Goal: Information Seeking & Learning: Learn about a topic

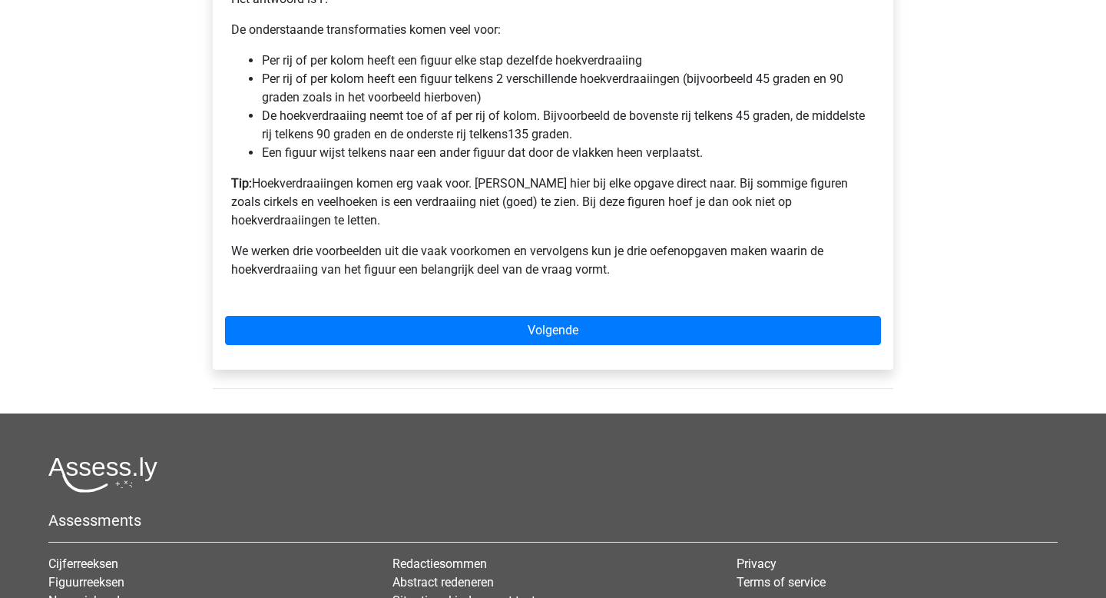
scroll to position [1179, 0]
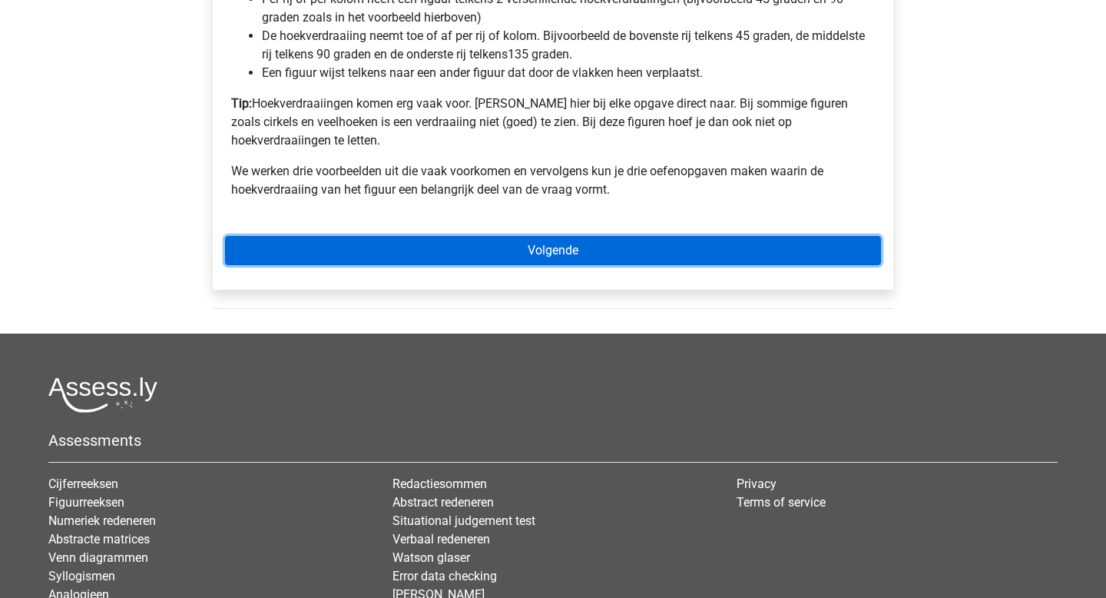
click at [512, 236] on link "Volgende" at bounding box center [553, 250] width 656 height 29
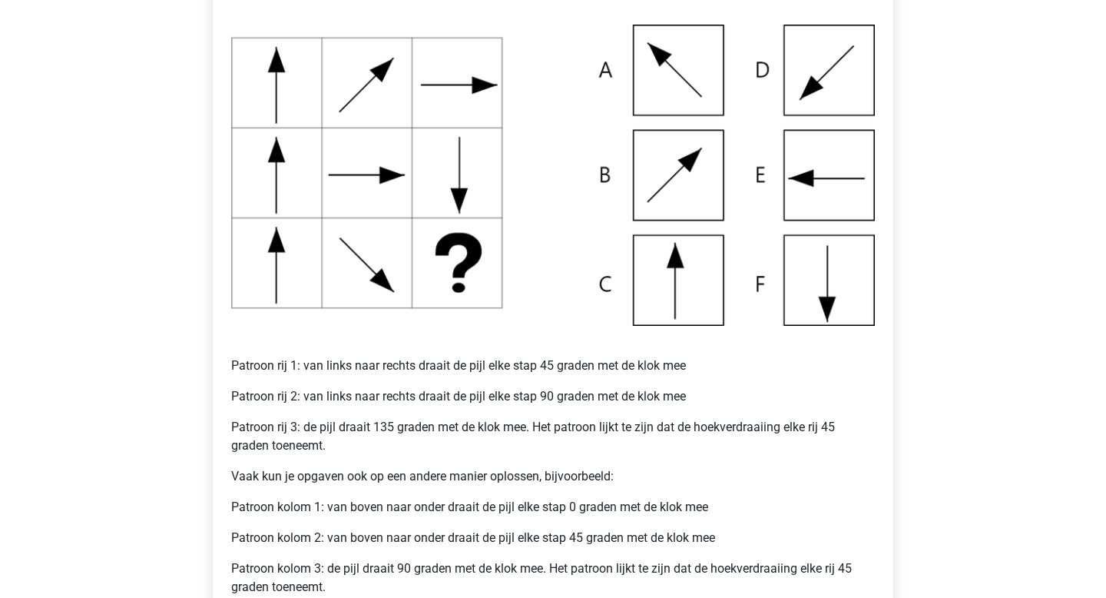
scroll to position [684, 0]
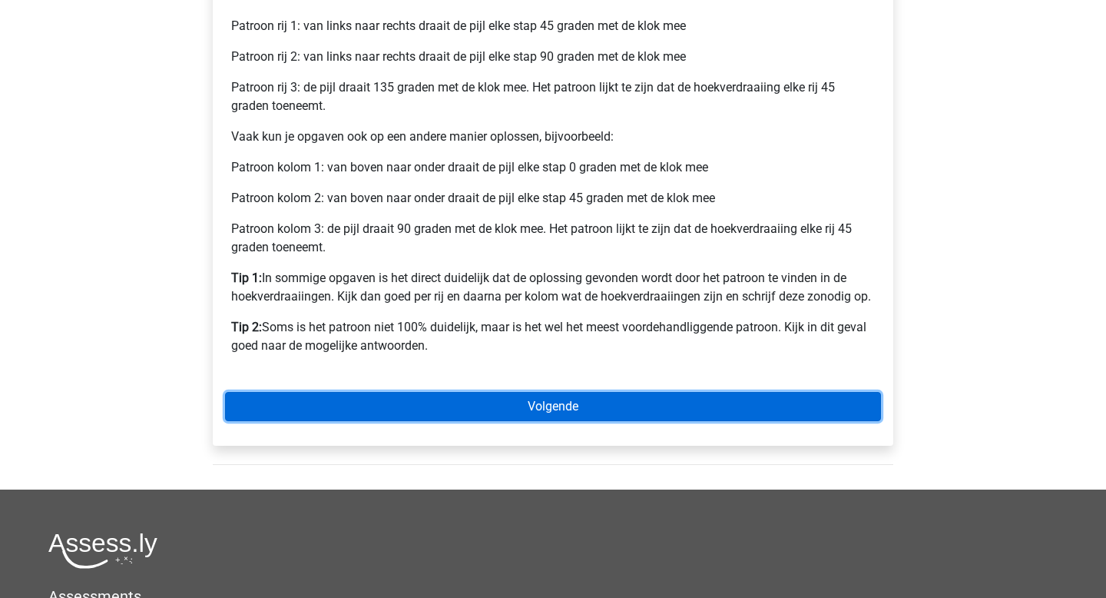
click at [556, 399] on link "Volgende" at bounding box center [553, 406] width 656 height 29
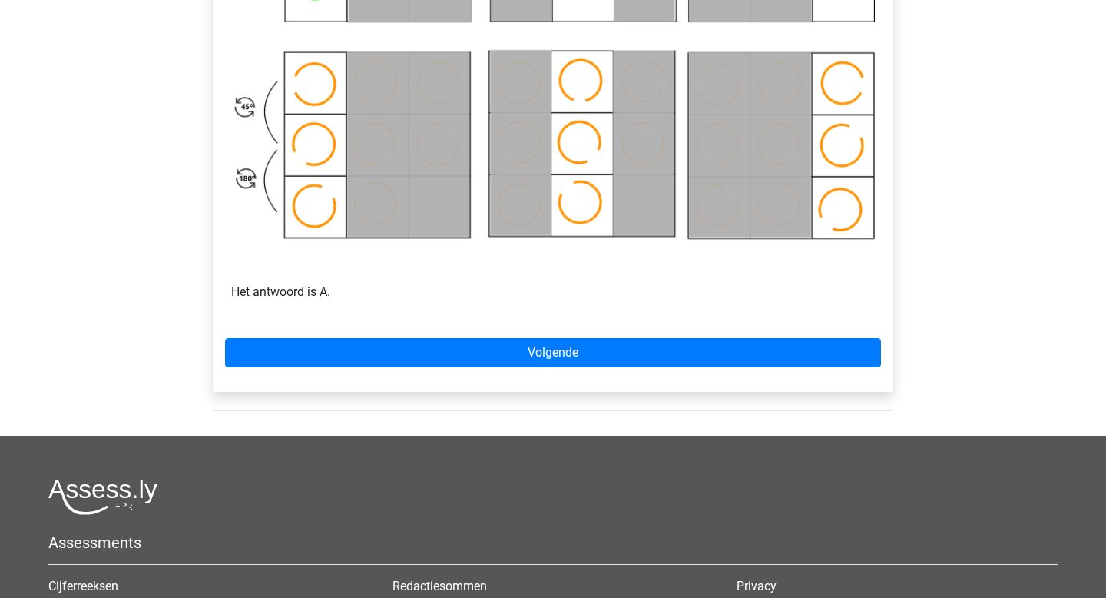
scroll to position [1026, 0]
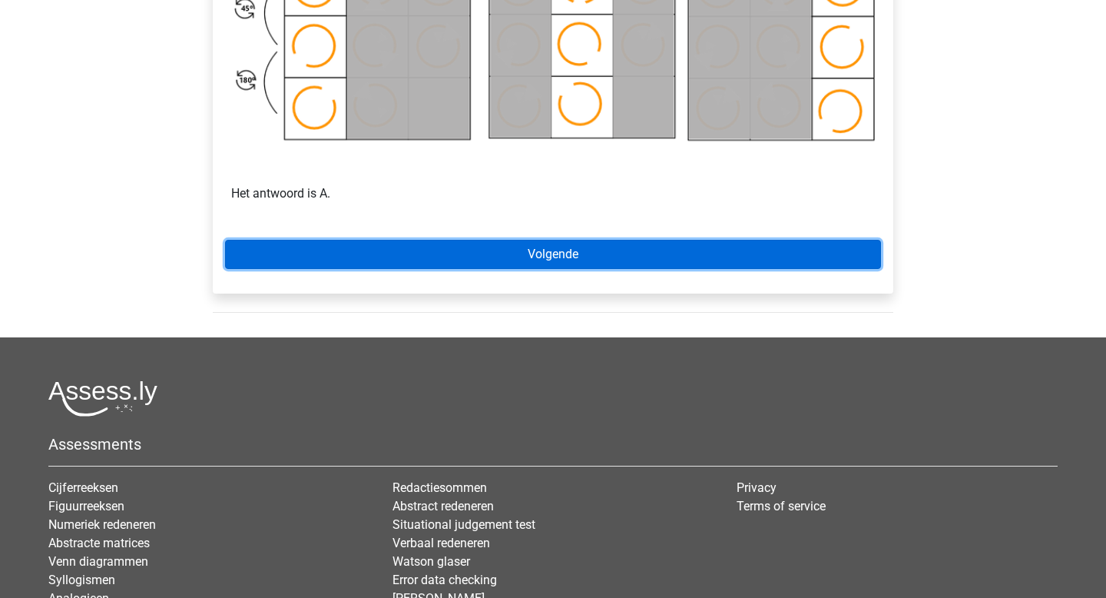
click at [708, 261] on link "Volgende" at bounding box center [553, 254] width 656 height 29
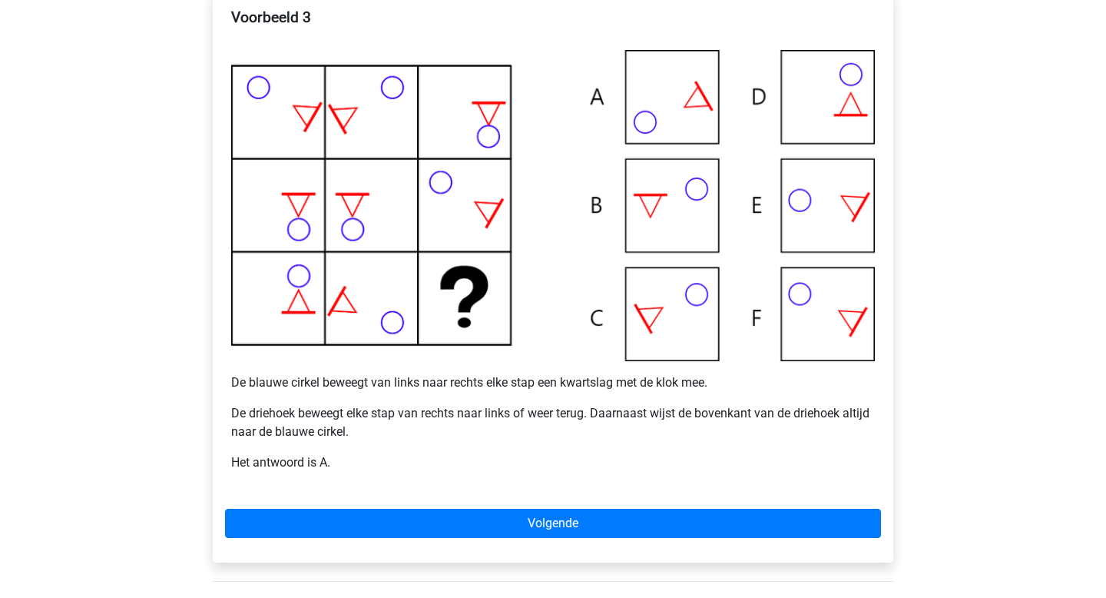
scroll to position [381, 0]
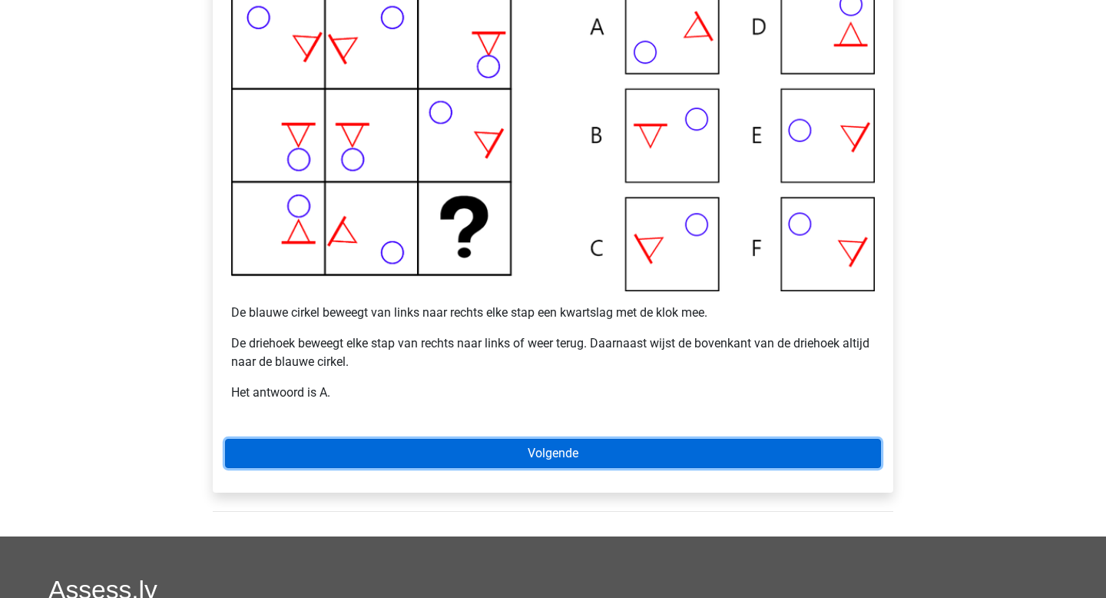
click at [600, 452] on link "Volgende" at bounding box center [553, 453] width 656 height 29
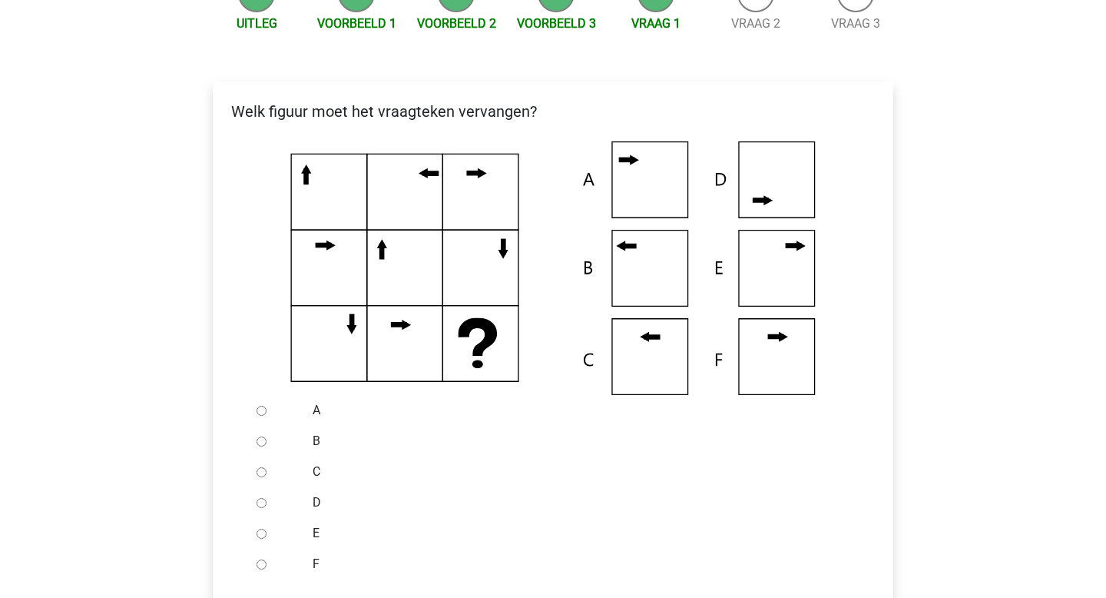
scroll to position [221, 0]
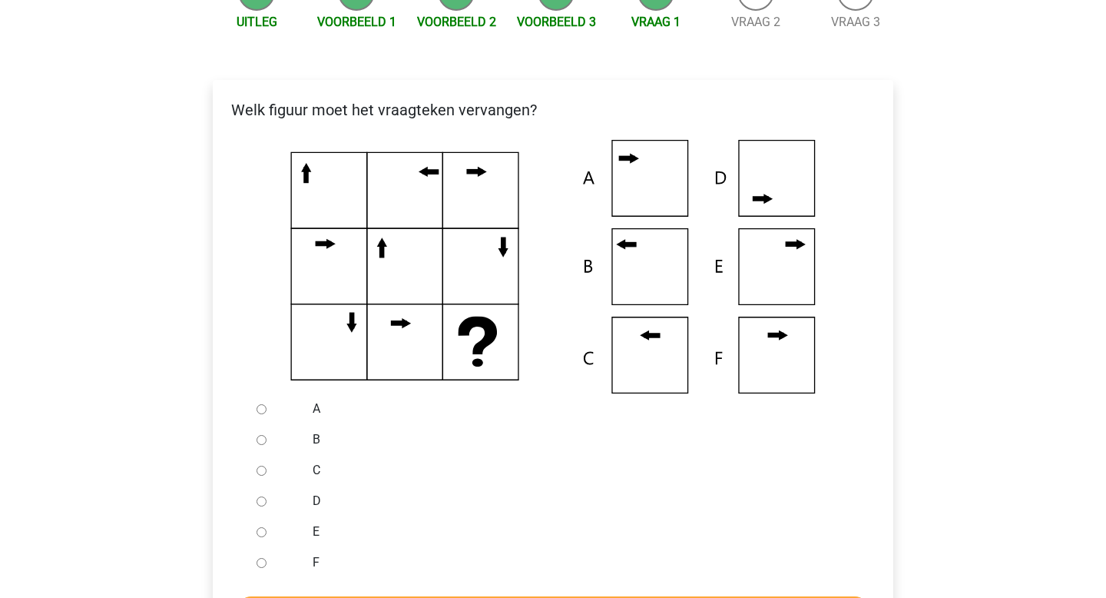
click at [263, 442] on input "B" at bounding box center [262, 440] width 10 height 10
radio input "true"
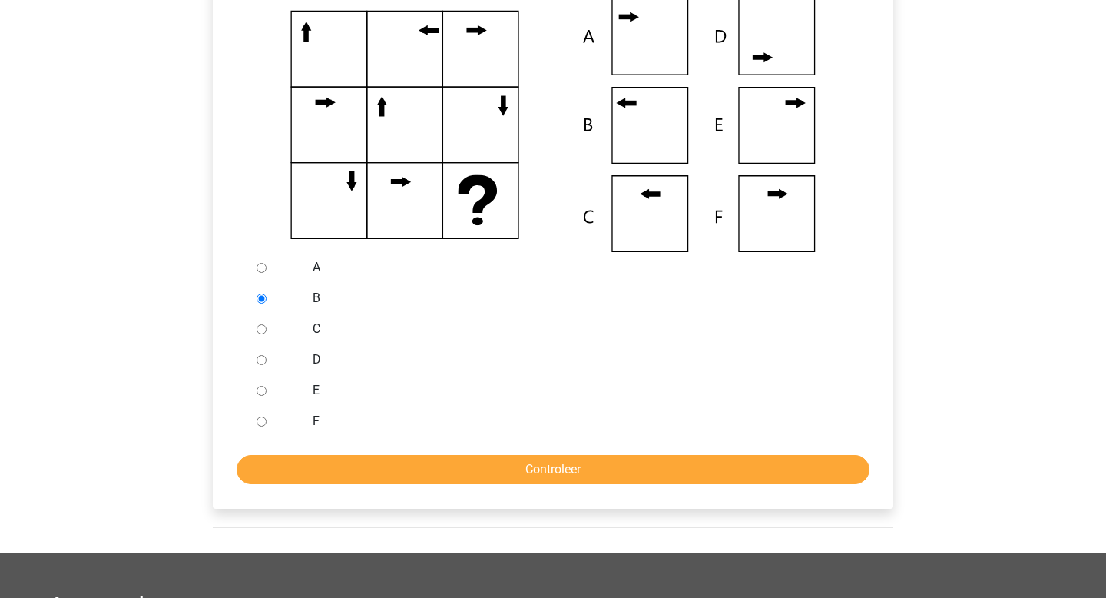
scroll to position [423, 0]
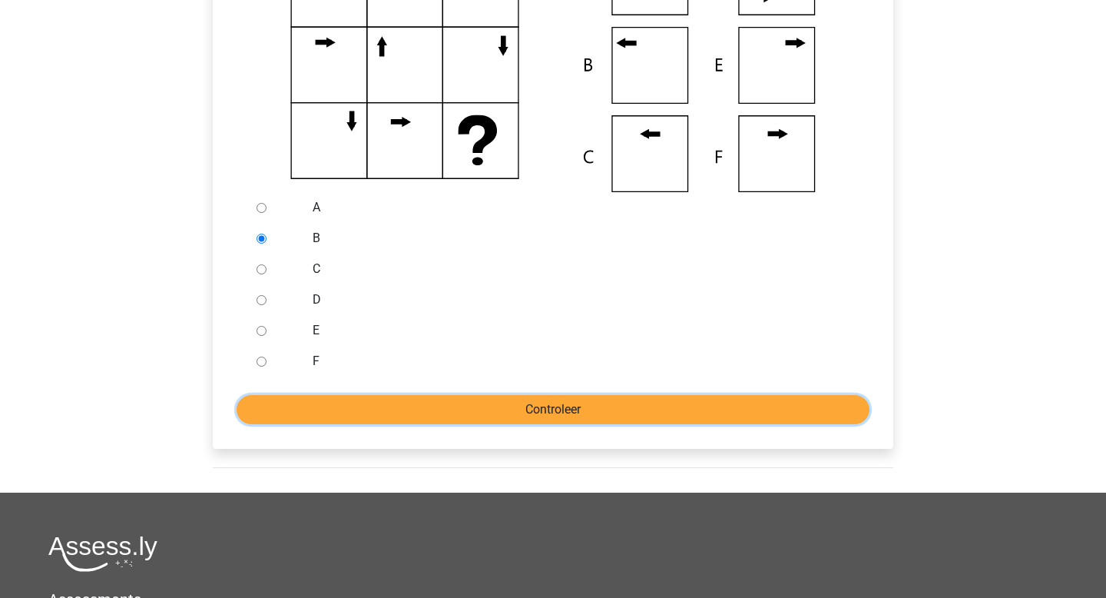
click at [357, 413] on input "Controleer" at bounding box center [553, 409] width 633 height 29
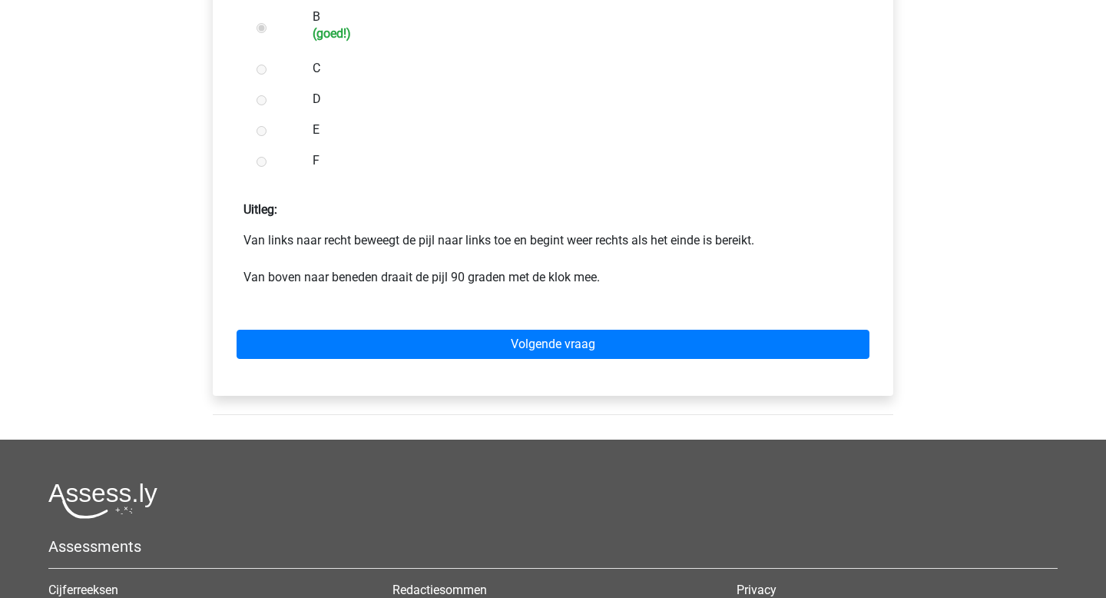
scroll to position [546, 0]
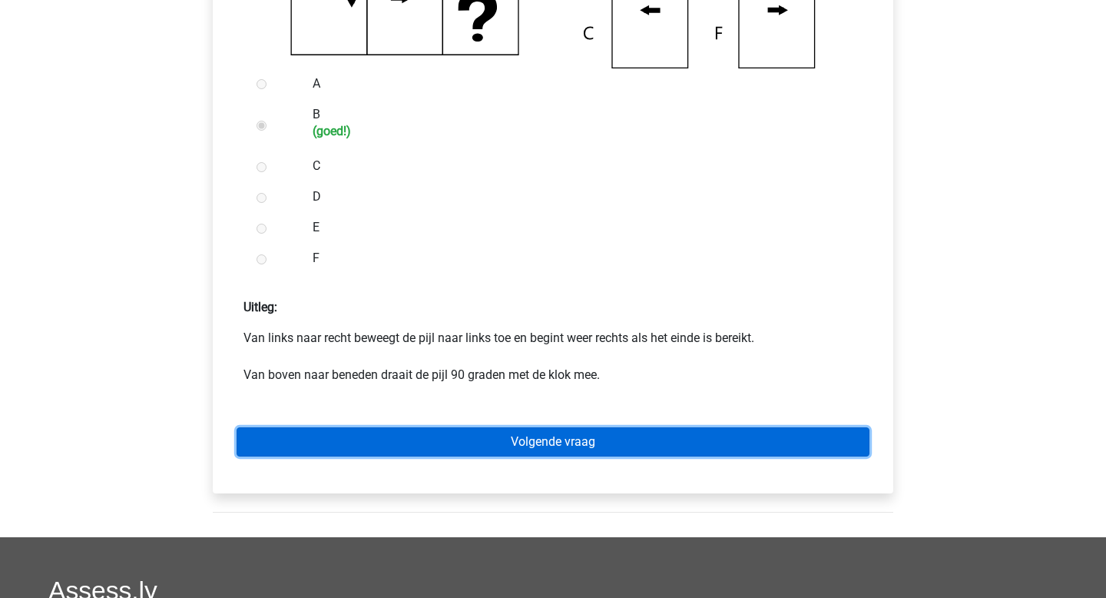
click at [422, 449] on link "Volgende vraag" at bounding box center [553, 441] width 633 height 29
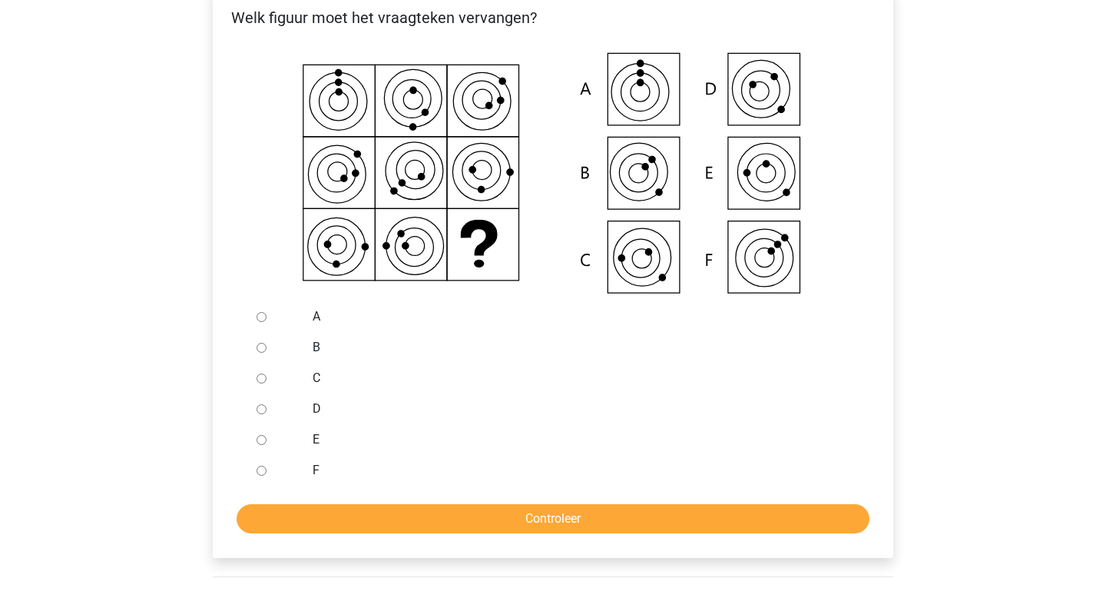
scroll to position [315, 0]
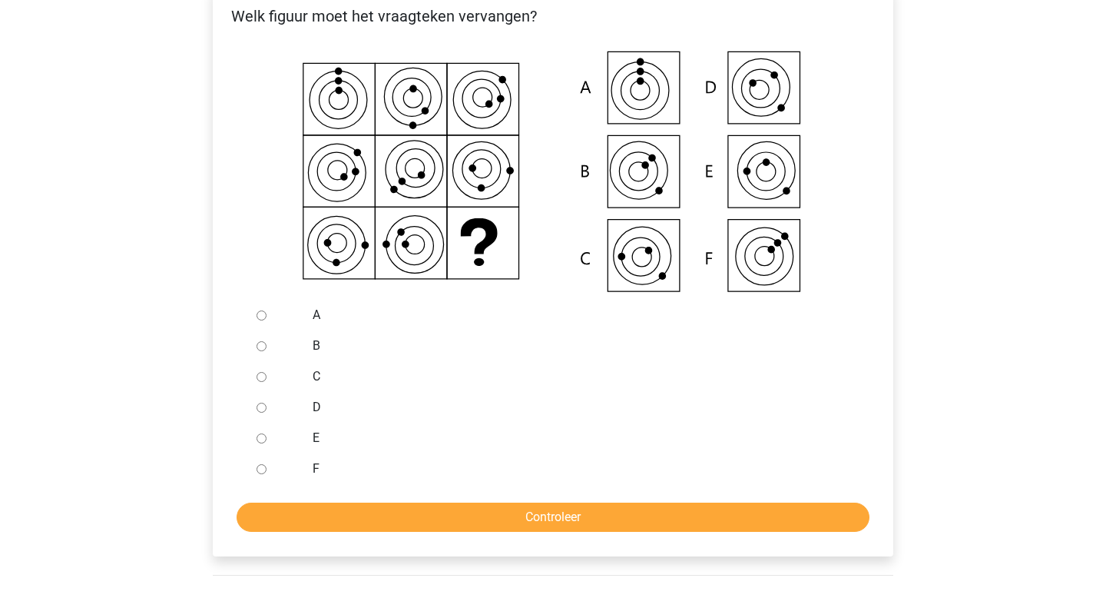
click at [653, 261] on icon at bounding box center [552, 173] width 631 height 254
click at [263, 376] on input "C" at bounding box center [262, 377] width 10 height 10
radio input "true"
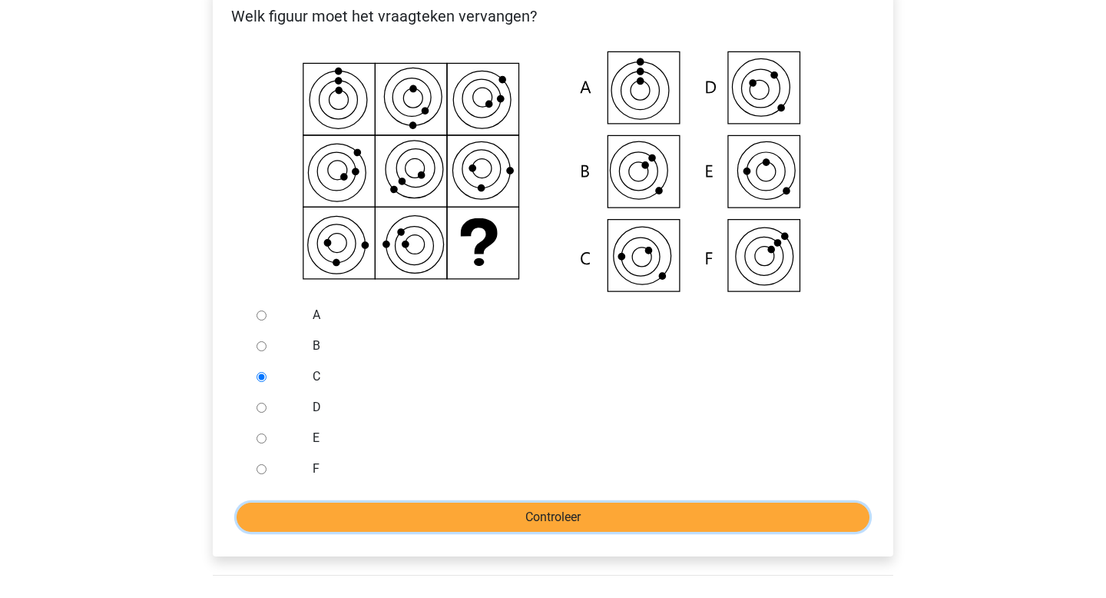
click at [434, 531] on input "Controleer" at bounding box center [553, 516] width 633 height 29
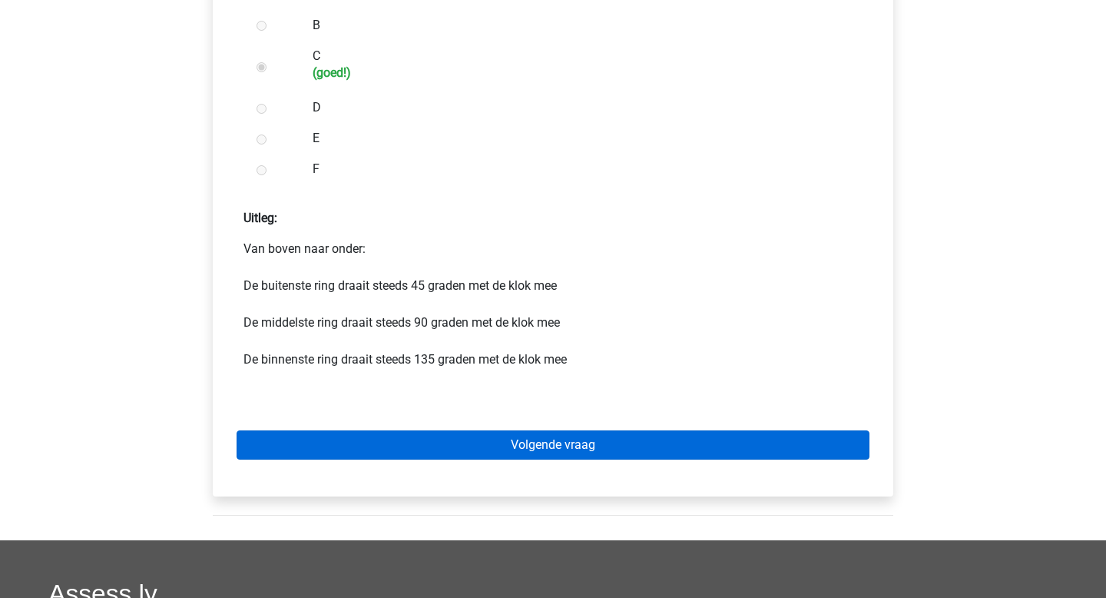
scroll to position [650, 0]
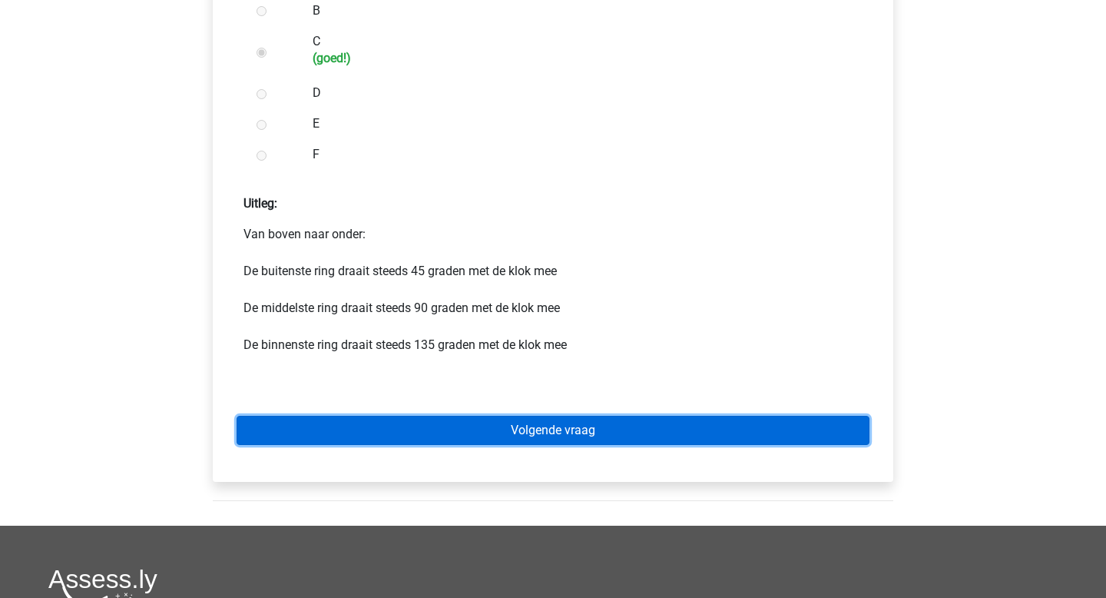
click at [529, 429] on link "Volgende vraag" at bounding box center [553, 430] width 633 height 29
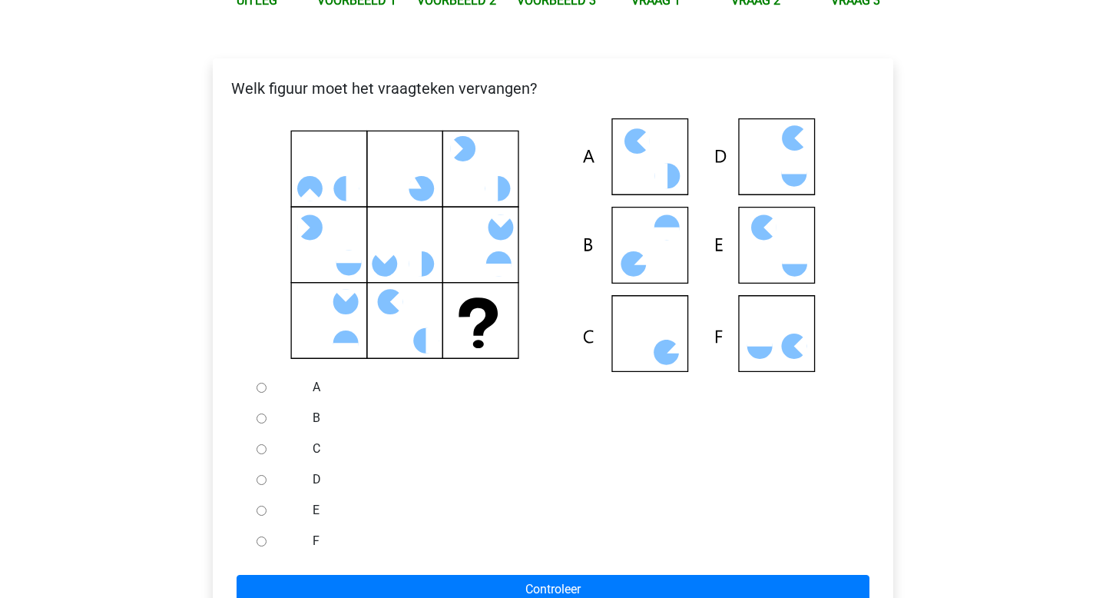
scroll to position [248, 0]
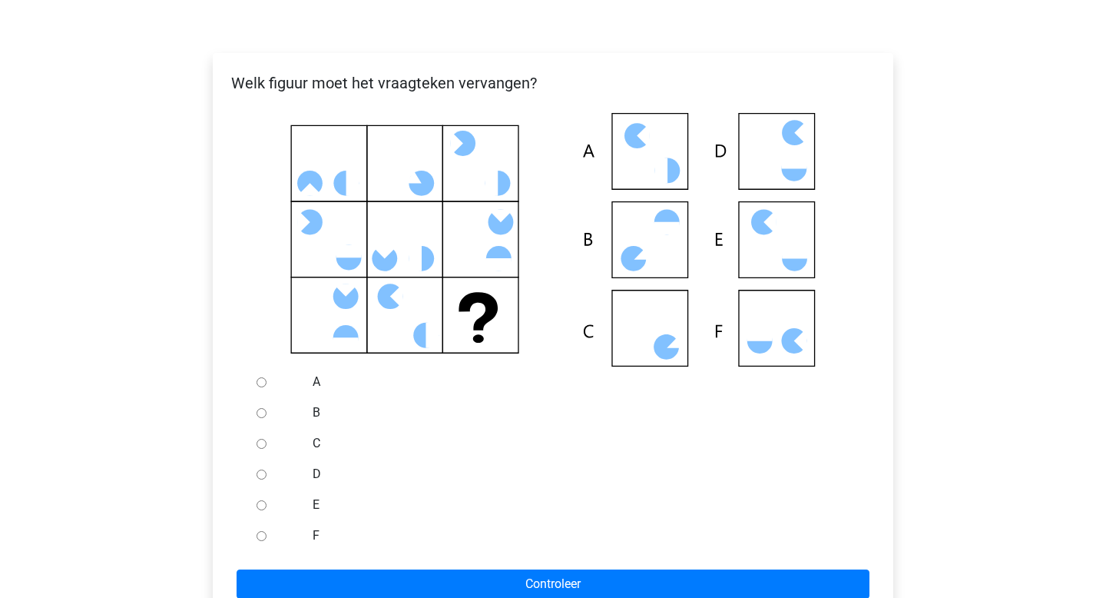
drag, startPoint x: 661, startPoint y: 343, endPoint x: 546, endPoint y: 308, distance: 119.8
click at [546, 308] on icon at bounding box center [552, 240] width 631 height 254
click at [680, 373] on label "A" at bounding box center [579, 382] width 532 height 18
click at [267, 377] on input "A" at bounding box center [262, 382] width 10 height 10
radio input "true"
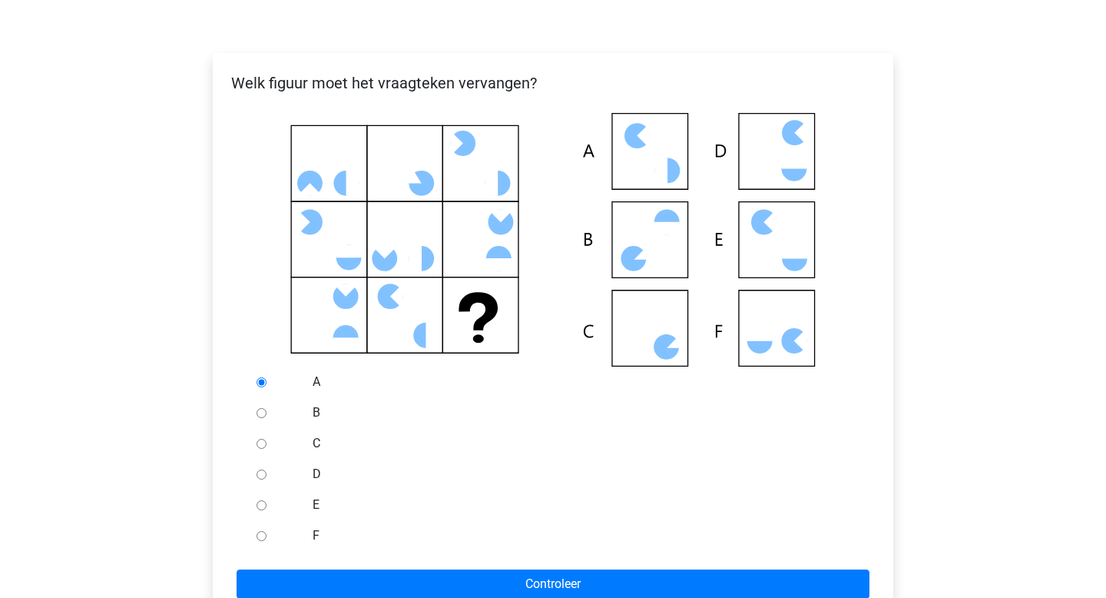
click at [262, 446] on input "C" at bounding box center [262, 444] width 10 height 10
radio input "true"
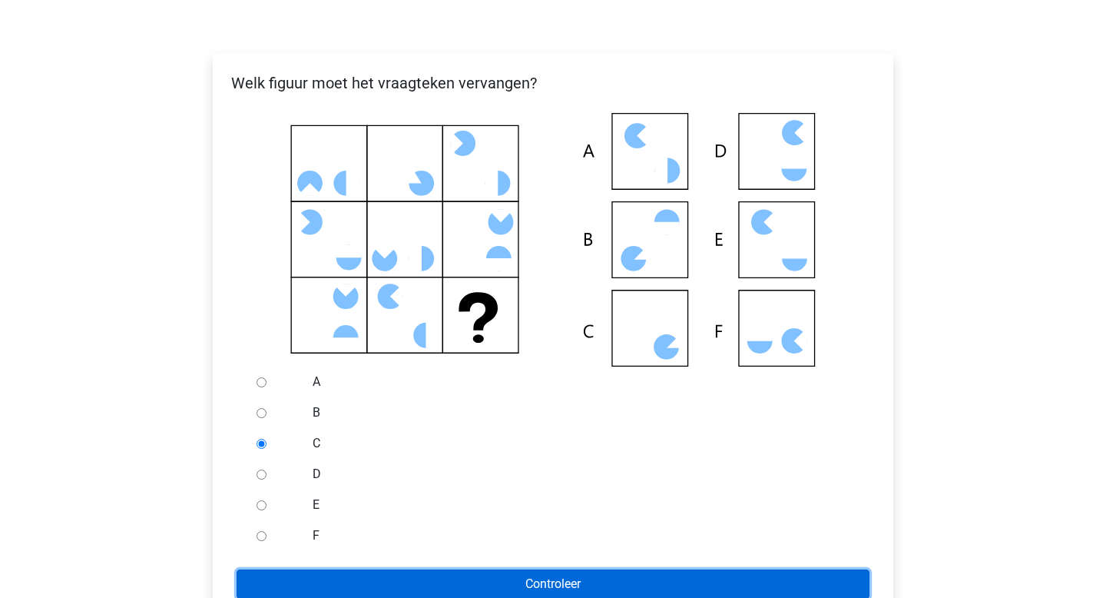
click at [376, 592] on input "Controleer" at bounding box center [553, 583] width 633 height 29
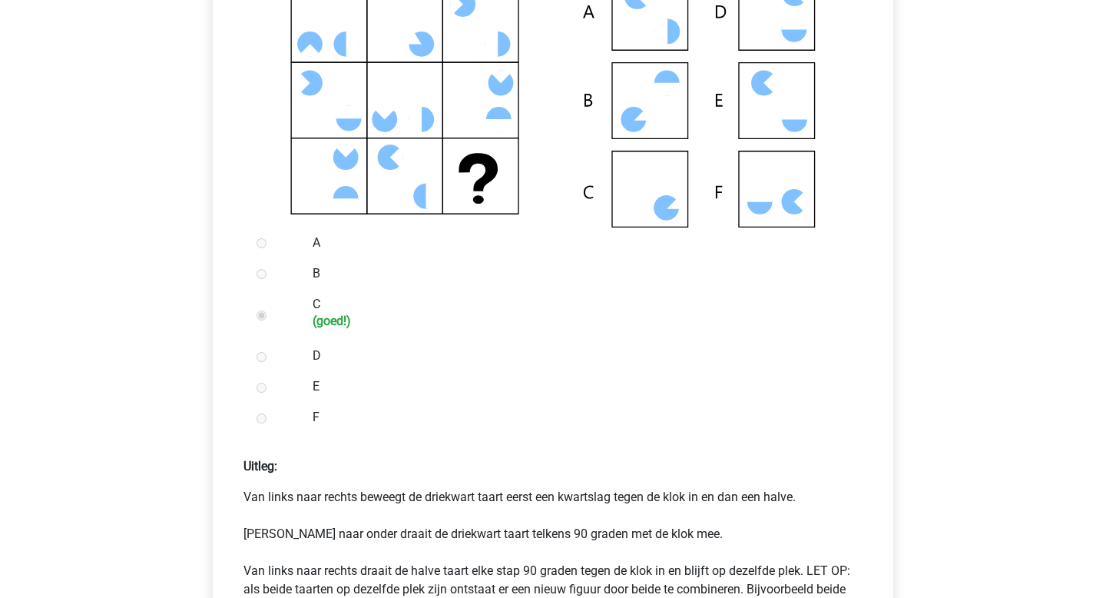
scroll to position [756, 0]
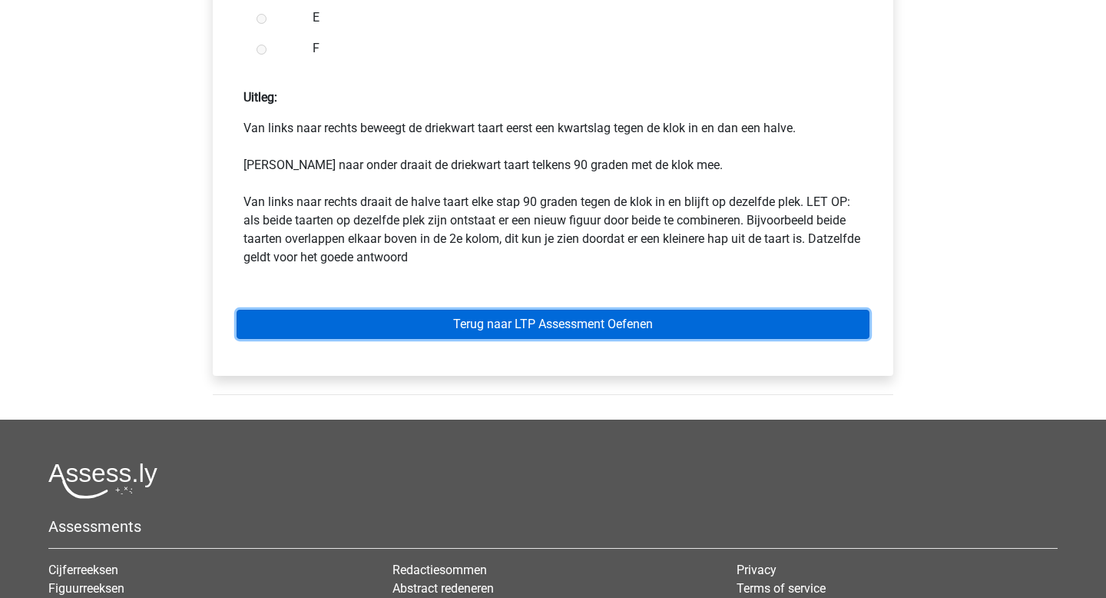
click at [586, 319] on link "Terug naar LTP Assessment Oefenen" at bounding box center [553, 324] width 633 height 29
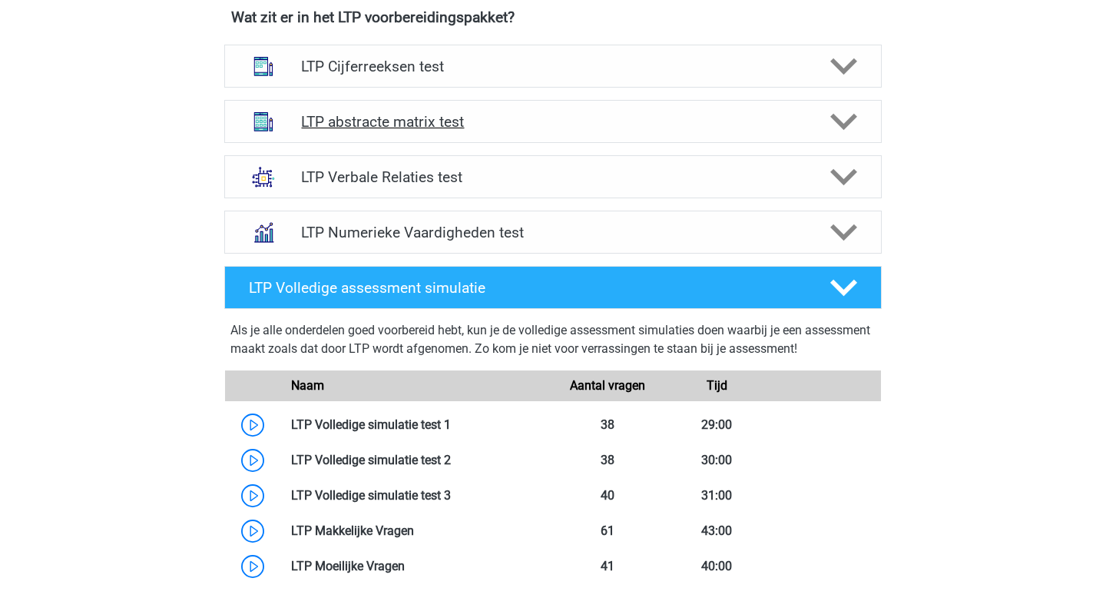
scroll to position [604, 0]
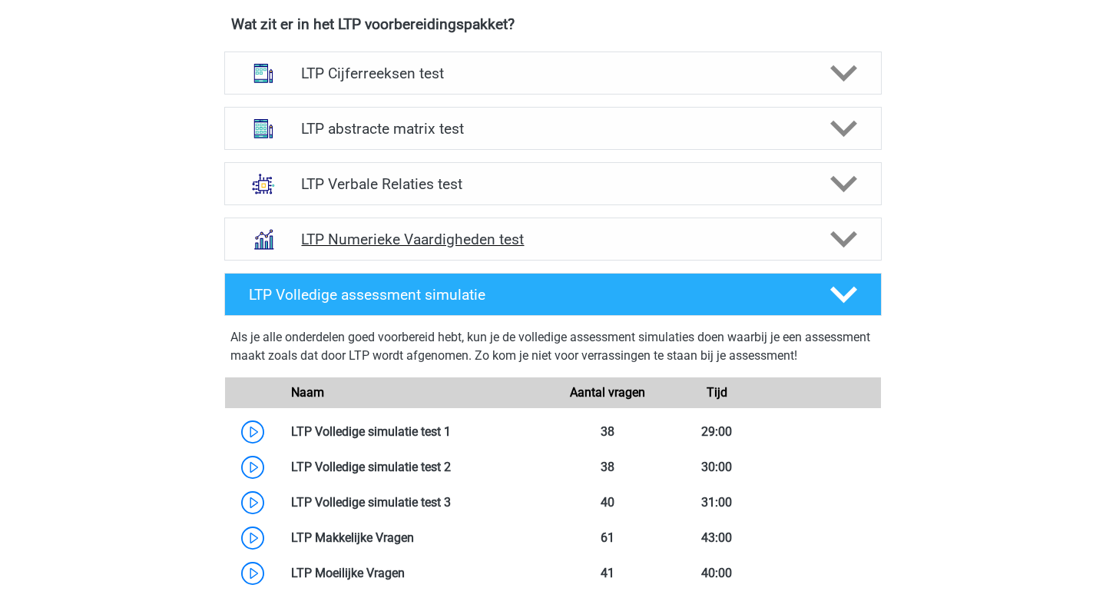
click at [819, 255] on div "LTP Numerieke Vaardigheden test" at bounding box center [553, 238] width 658 height 43
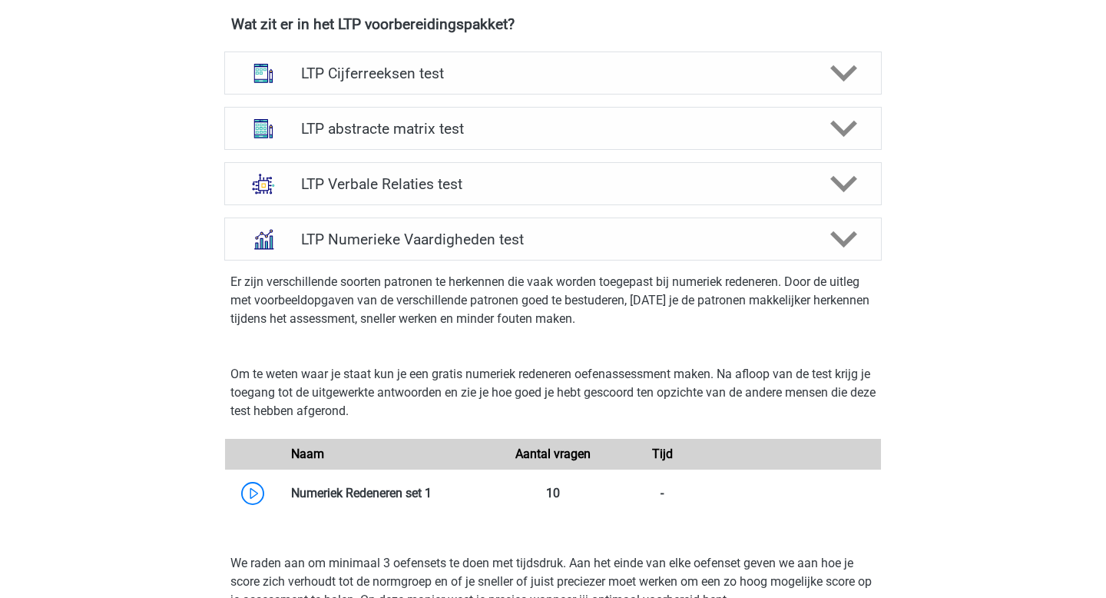
scroll to position [637, 0]
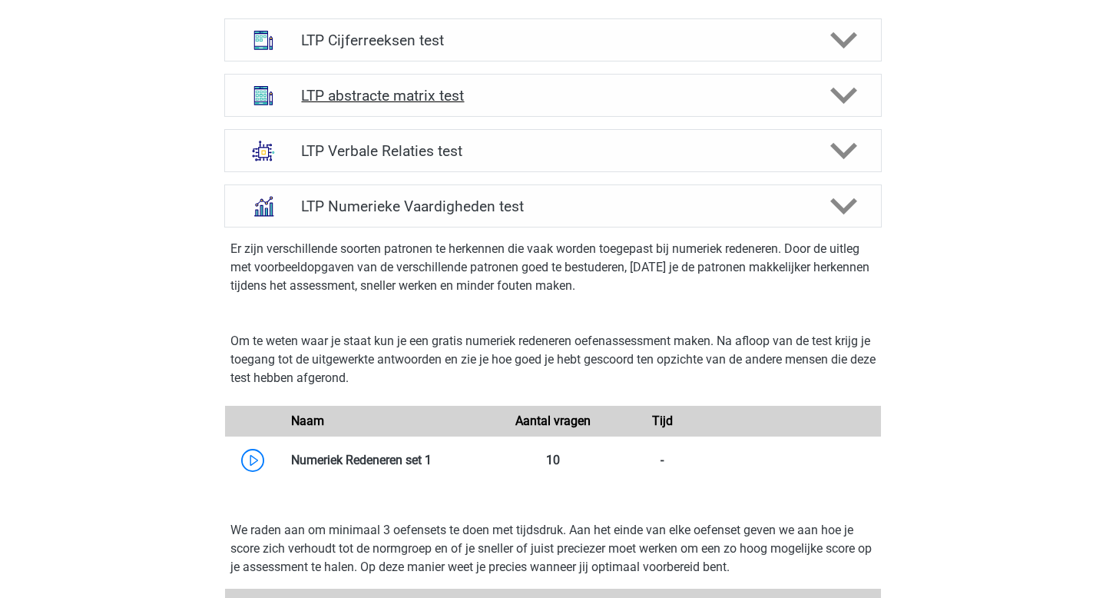
click at [413, 93] on h4 "LTP abstracte matrix test" at bounding box center [552, 96] width 503 height 18
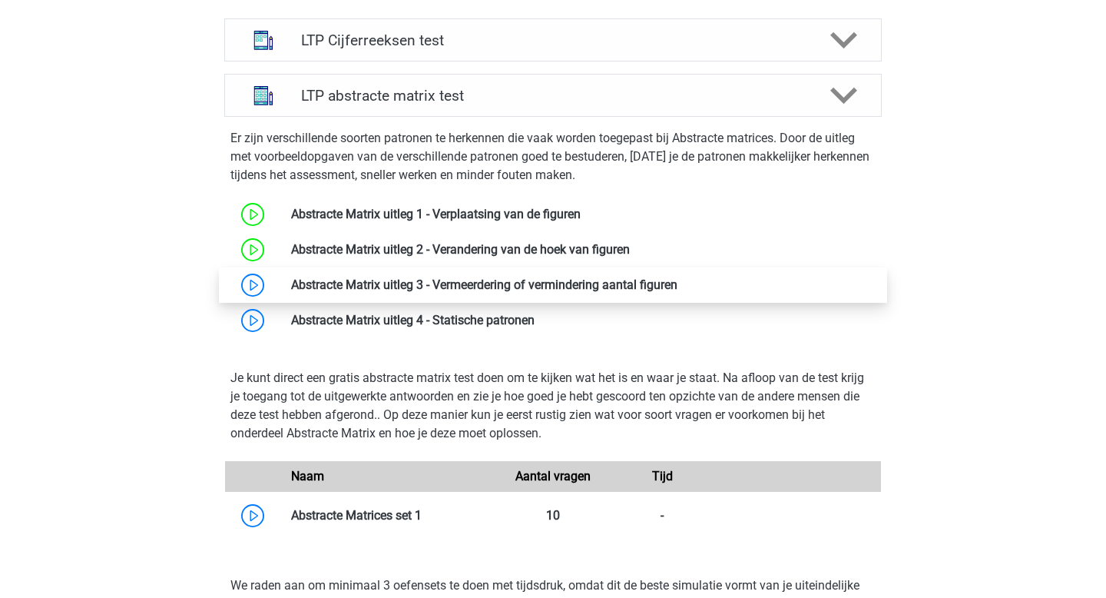
click at [678, 290] on link at bounding box center [678, 284] width 0 height 15
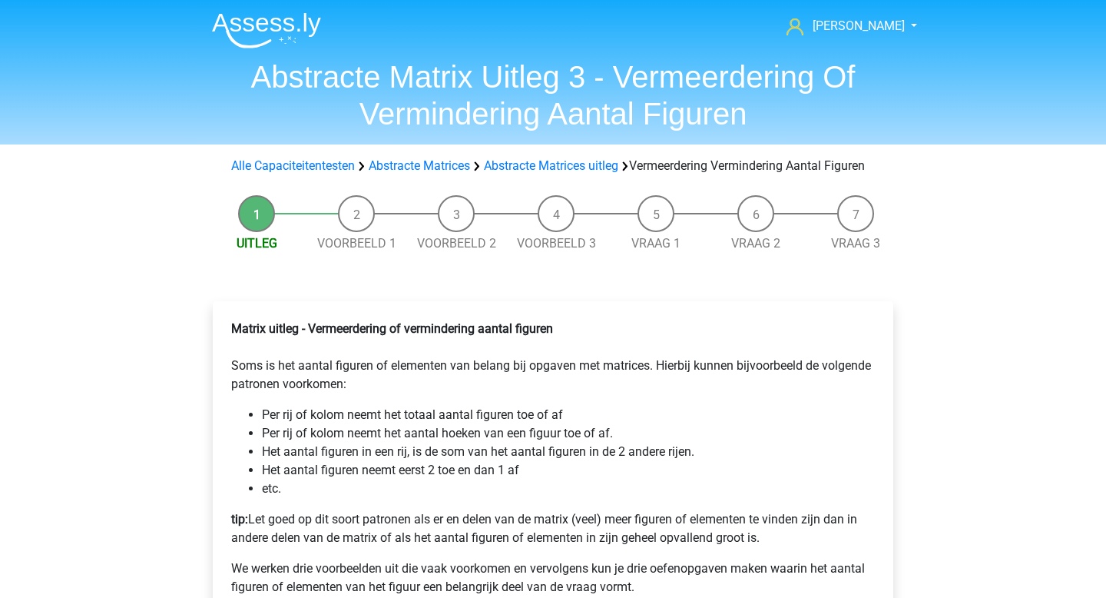
scroll to position [410, 0]
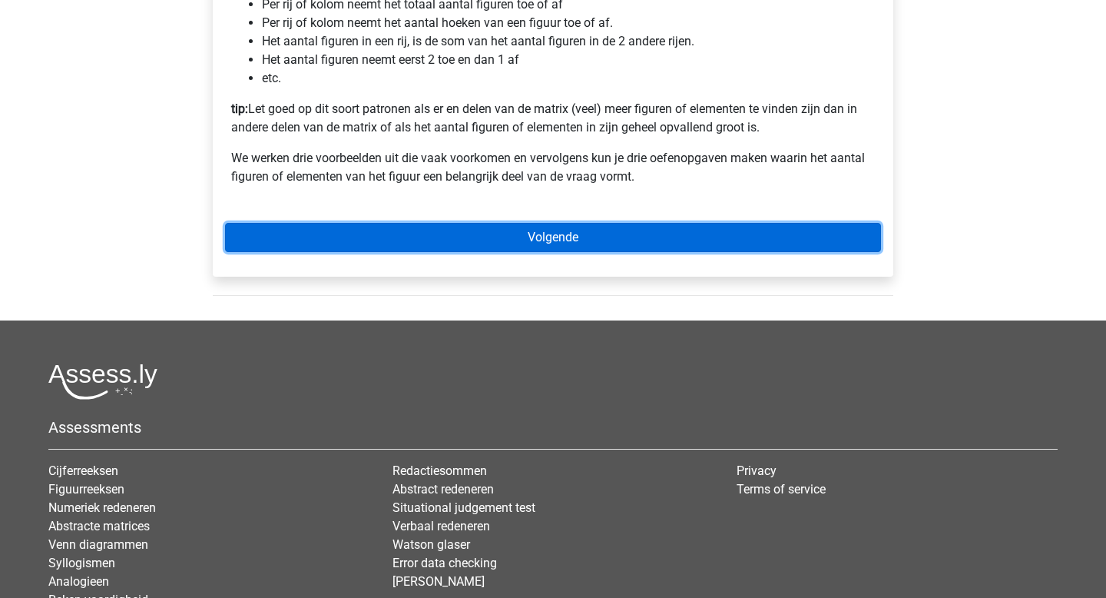
click at [622, 252] on link "Volgende" at bounding box center [553, 237] width 656 height 29
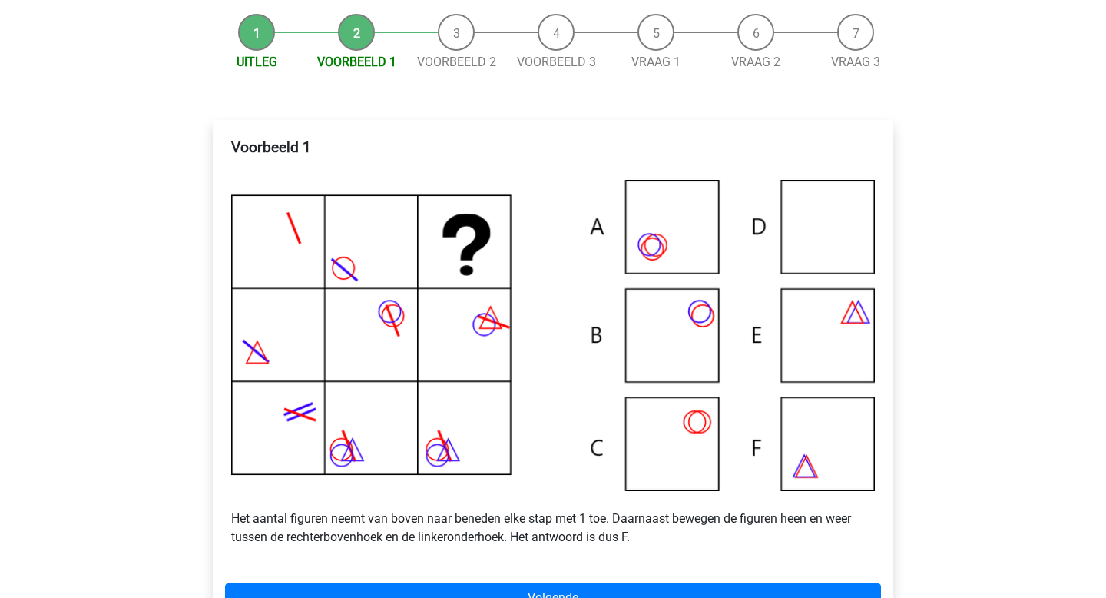
scroll to position [189, 0]
